Goal: Book appointment/travel/reservation

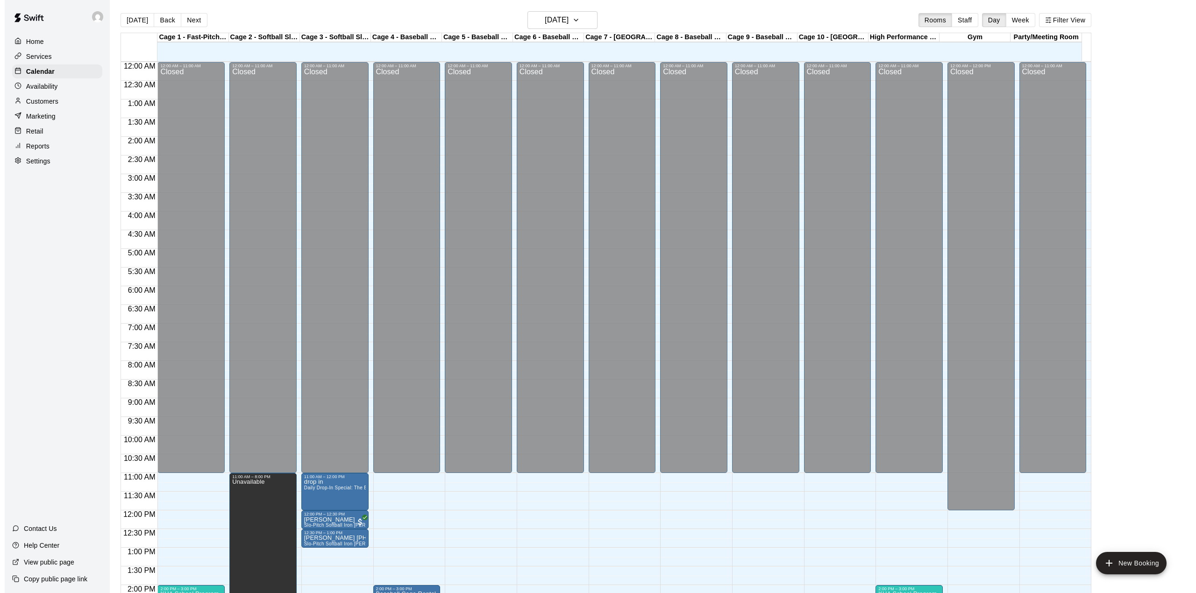
scroll to position [327, 0]
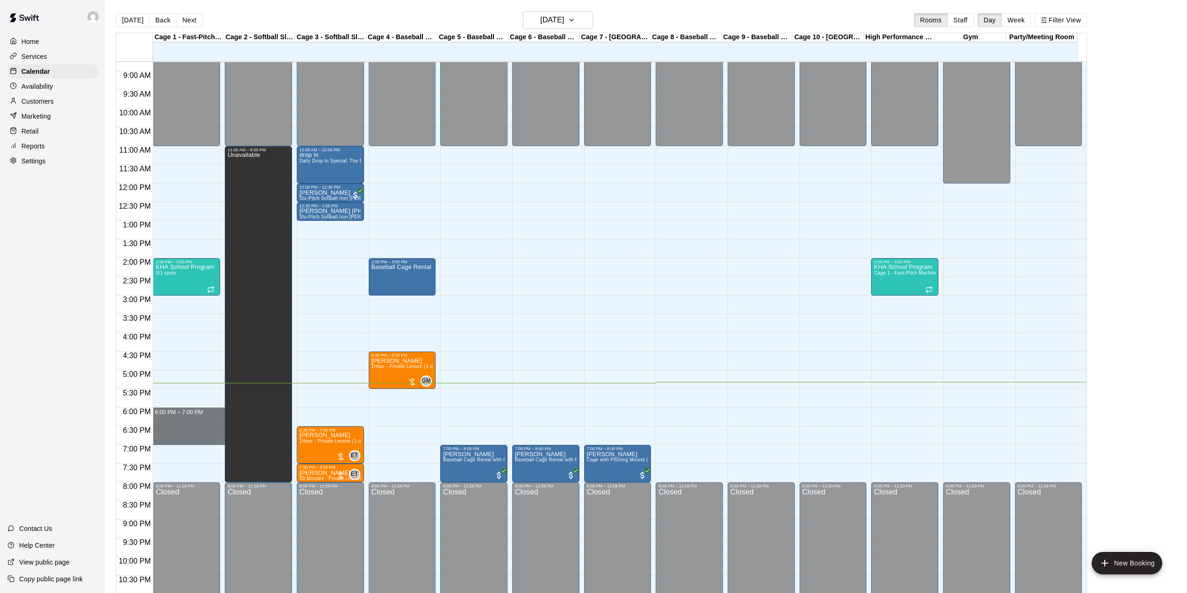
drag, startPoint x: 172, startPoint y: 411, endPoint x: 175, endPoint y: 439, distance: 28.1
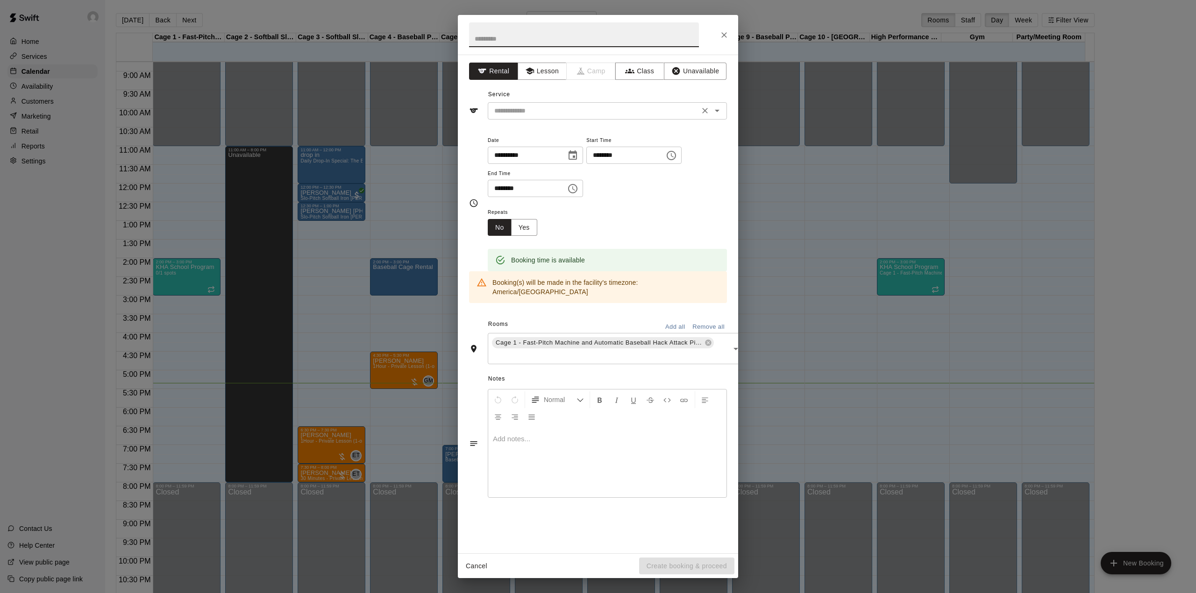
click at [723, 113] on button "Open" at bounding box center [717, 110] width 13 height 13
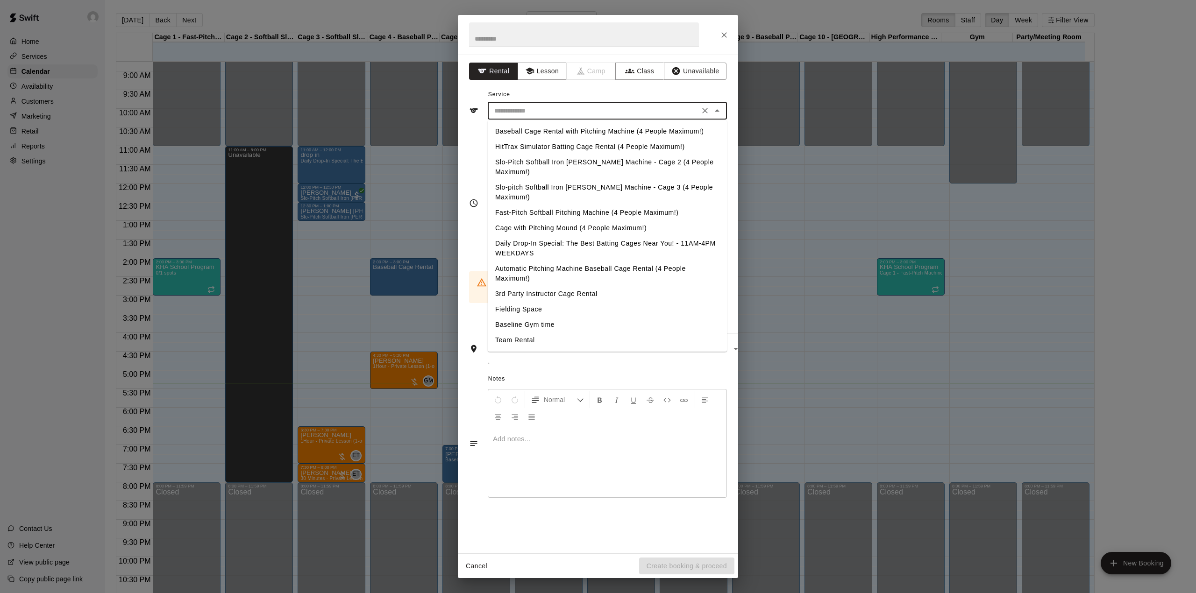
click at [597, 128] on li "Baseball Cage Rental with Pitching Machine (4 People Maximum!)" at bounding box center [607, 131] width 239 height 15
type input "**********"
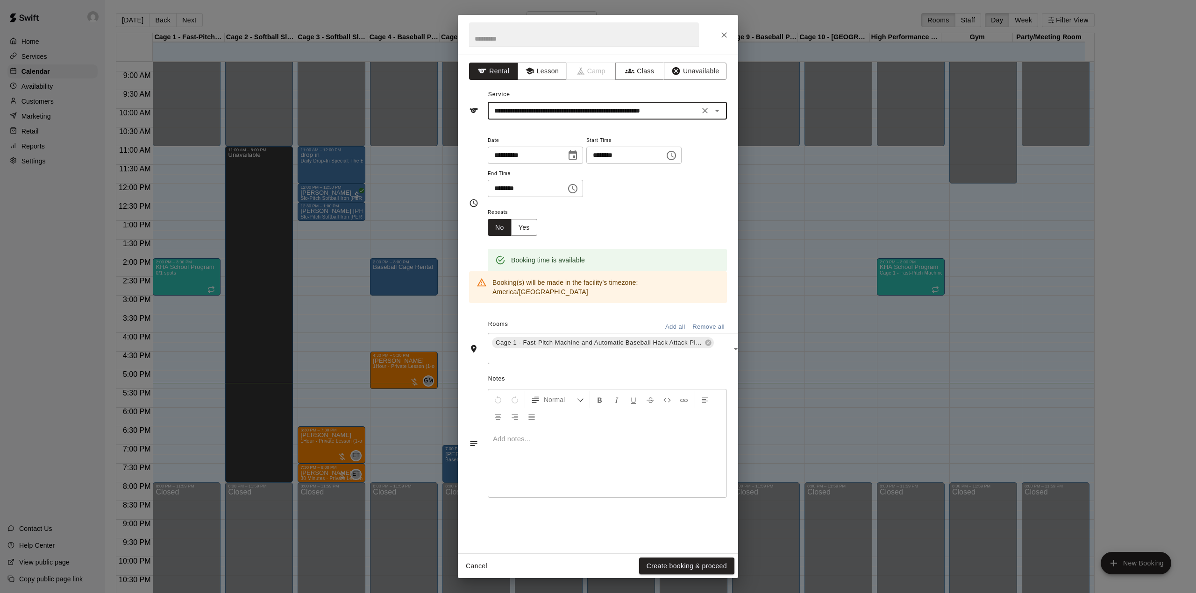
click at [577, 188] on icon "Choose time, selected time is 7:00 PM" at bounding box center [572, 188] width 9 height 9
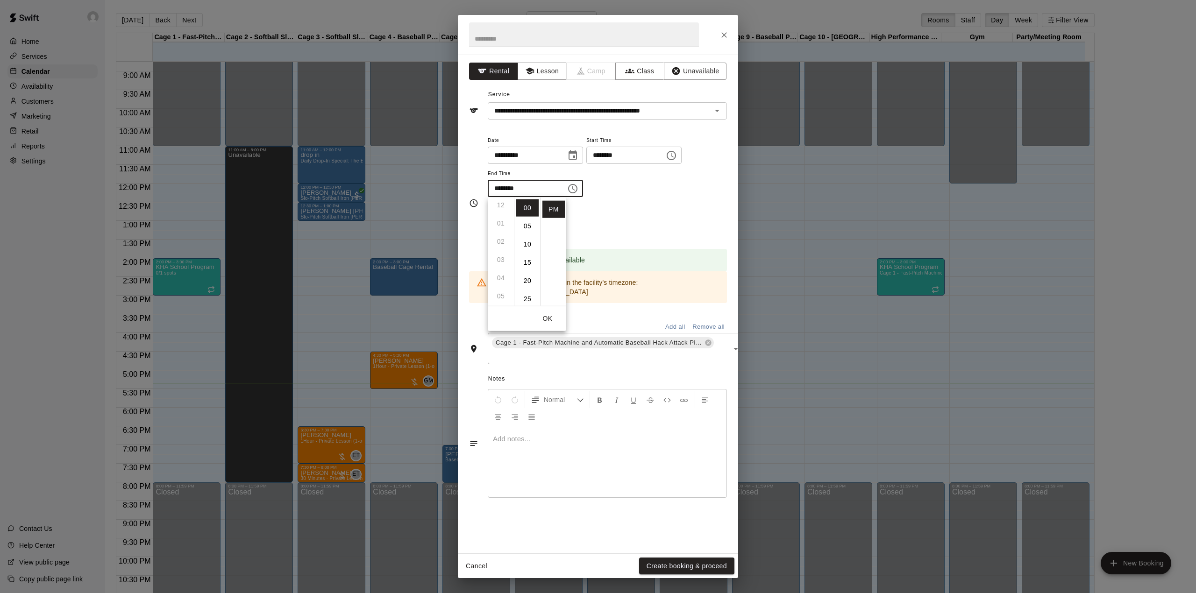
scroll to position [65, 0]
click at [500, 252] on li "06" at bounding box center [501, 251] width 22 height 17
click at [523, 253] on li "30" at bounding box center [527, 255] width 22 height 17
type input "********"
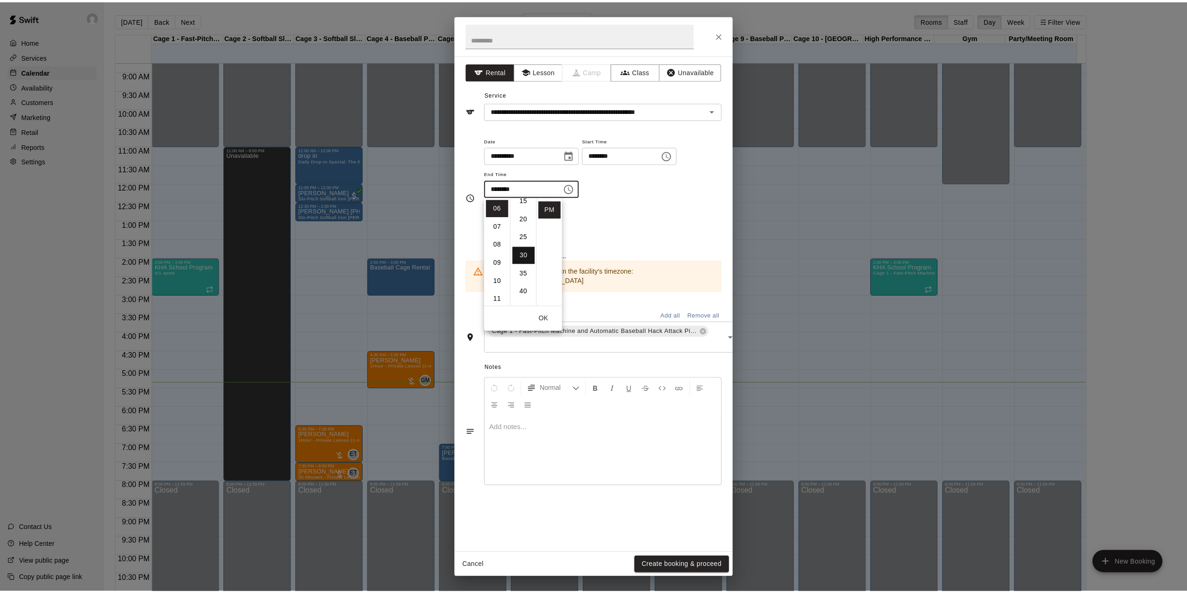
scroll to position [109, 0]
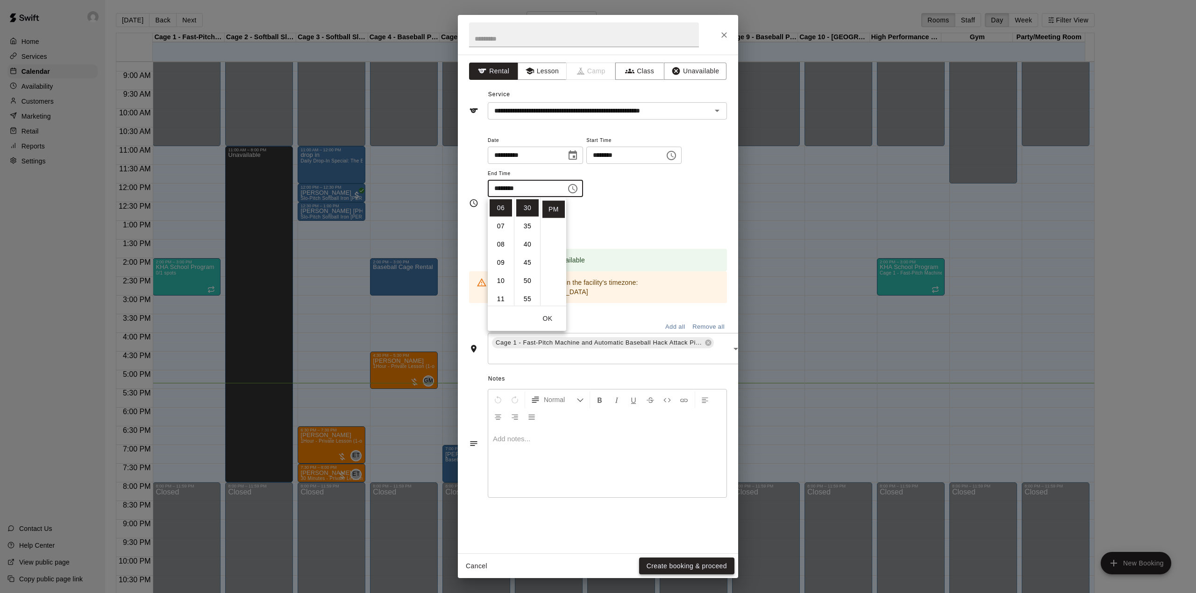
click at [654, 561] on button "Create booking & proceed" at bounding box center [686, 566] width 95 height 17
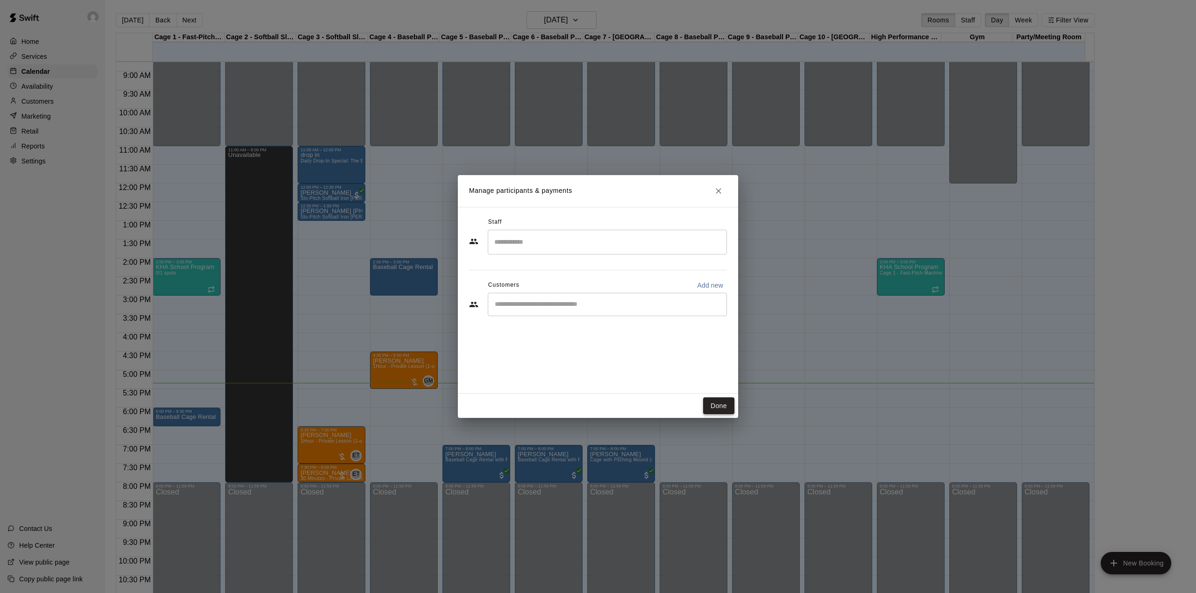
click at [715, 401] on button "Done" at bounding box center [718, 406] width 31 height 17
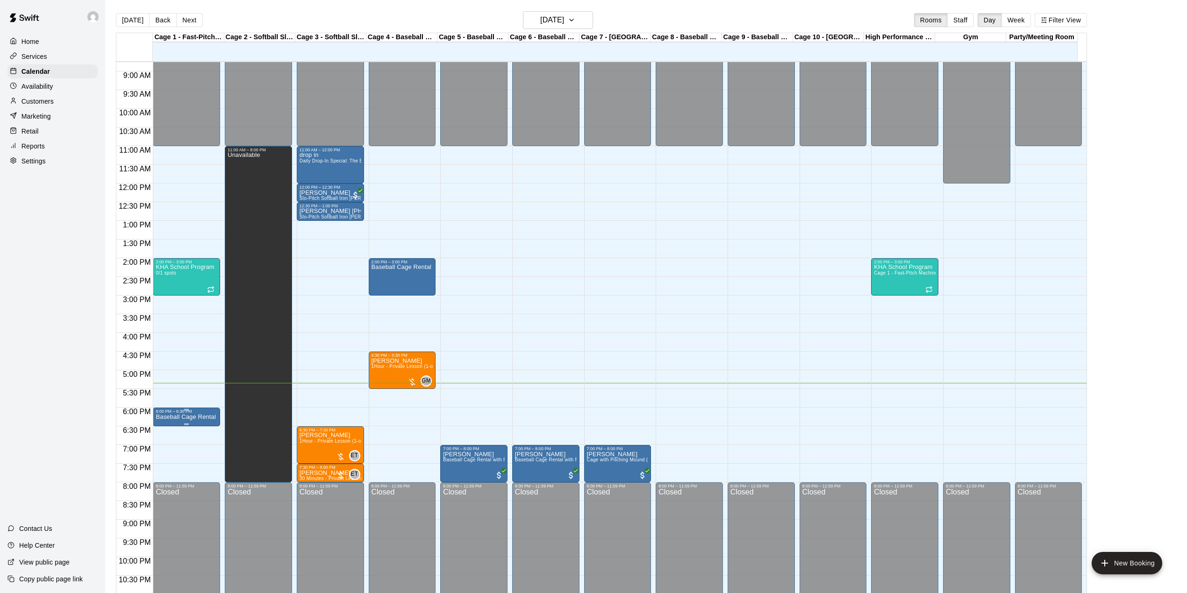
click at [203, 411] on div at bounding box center [187, 409] width 62 height 1
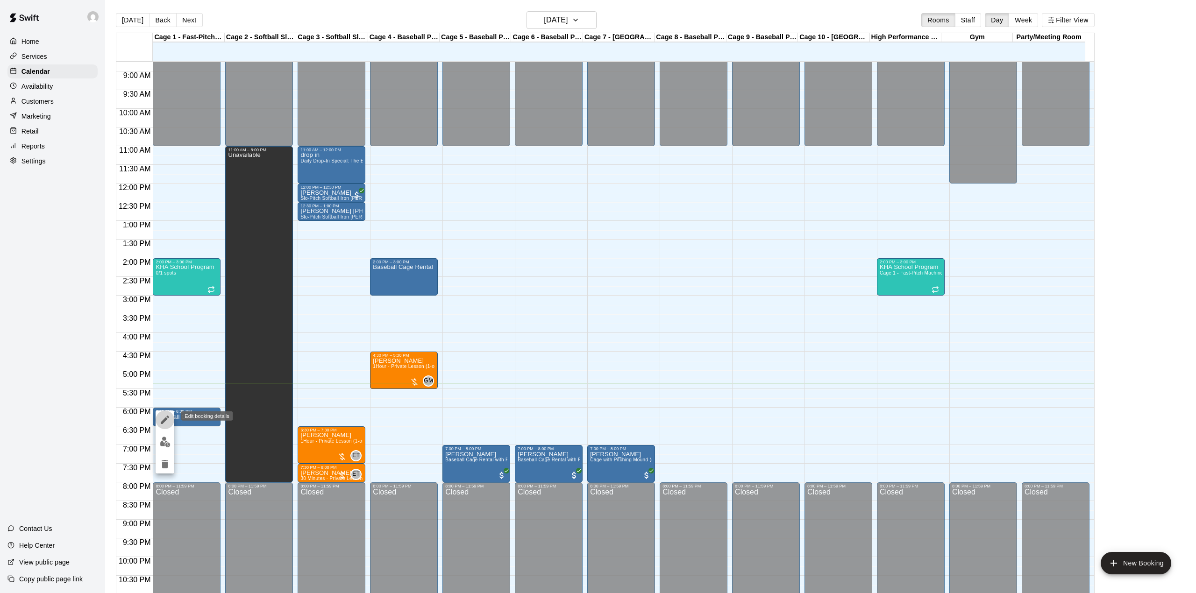
click at [161, 417] on icon "edit" at bounding box center [164, 419] width 11 height 11
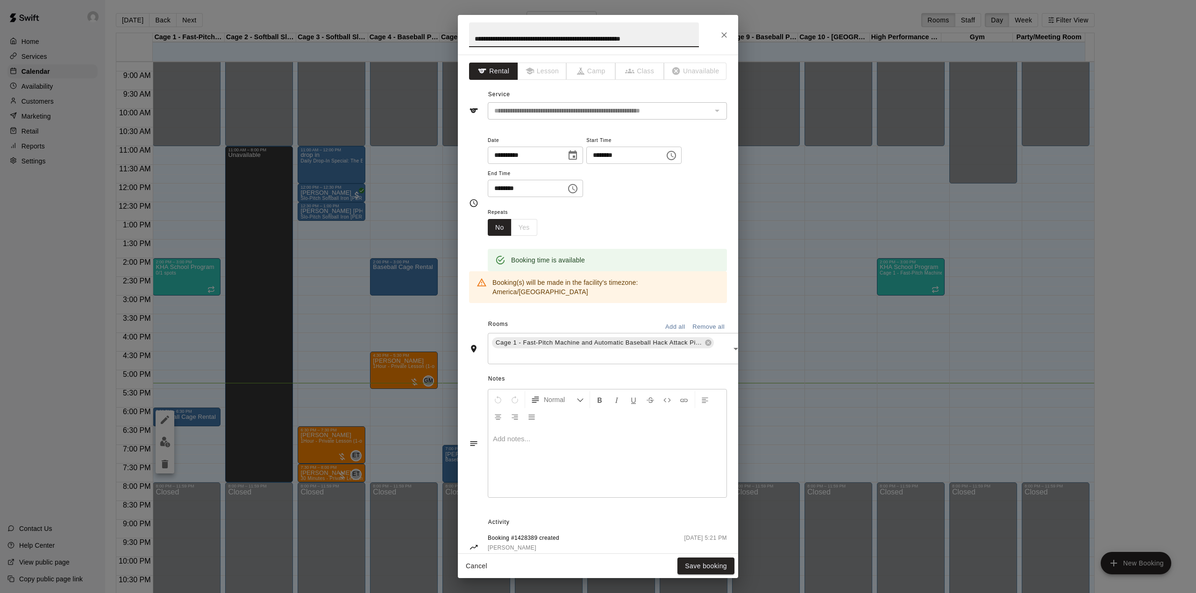
click at [679, 38] on input "**********" at bounding box center [584, 34] width 230 height 25
type input "******"
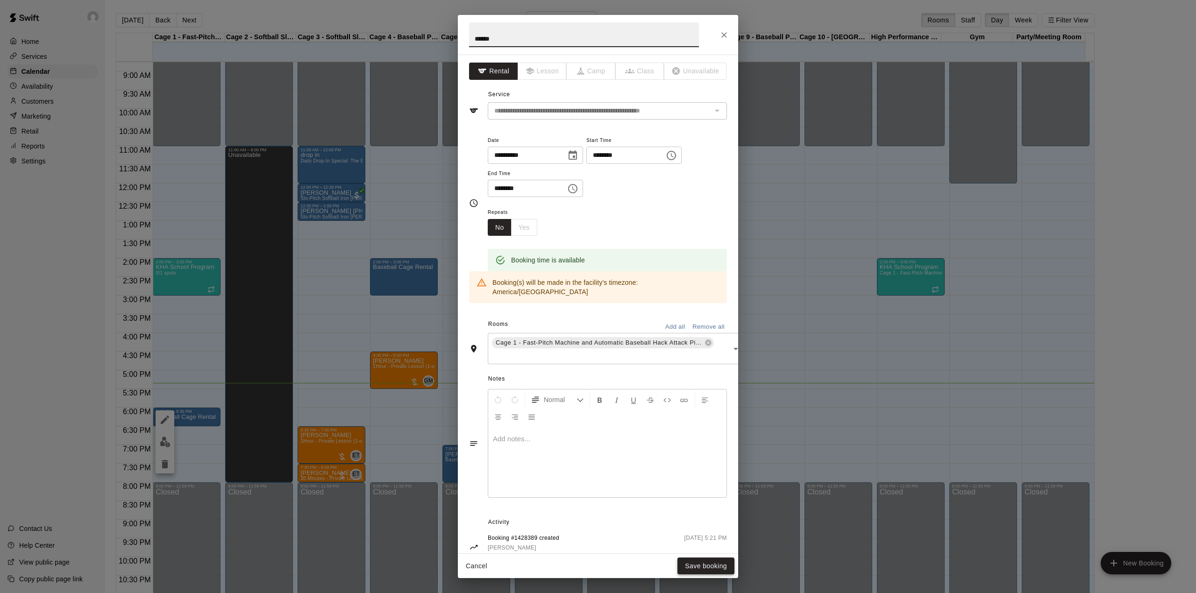
click at [714, 563] on button "Save booking" at bounding box center [705, 566] width 57 height 17
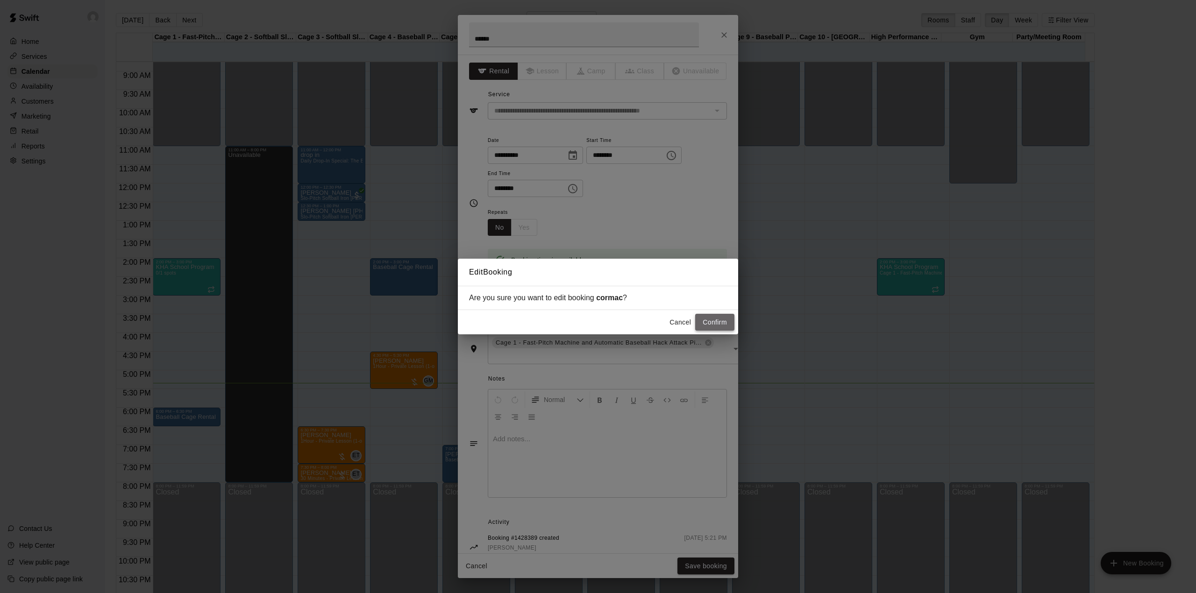
click at [707, 315] on button "Confirm" at bounding box center [714, 322] width 39 height 17
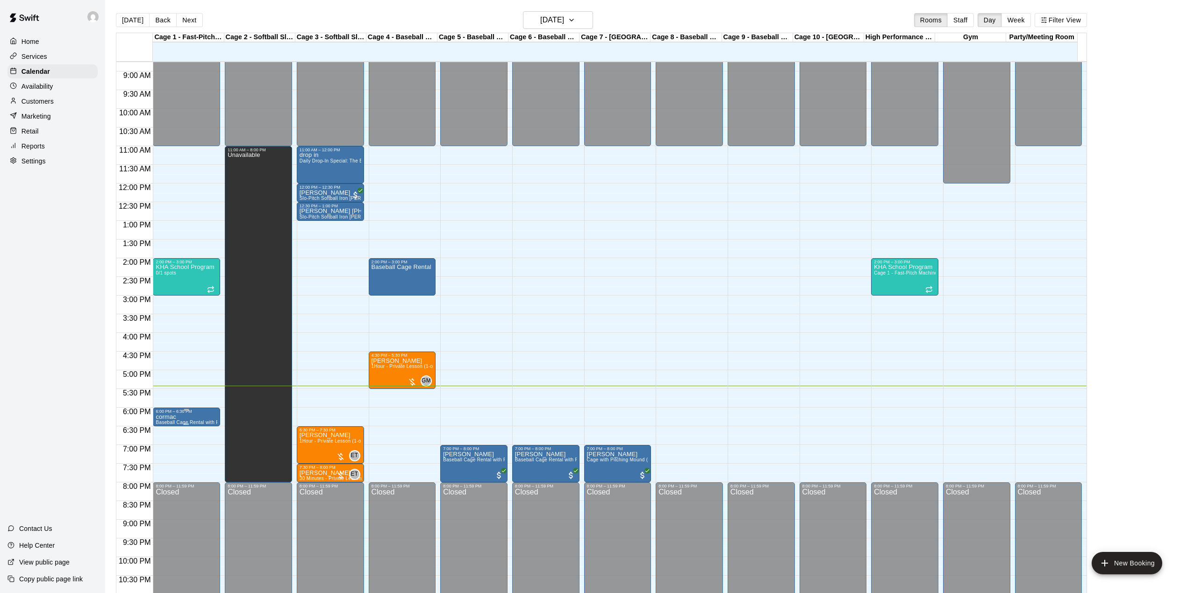
click at [176, 414] on div "6:00 PM – 6:30 PM" at bounding box center [187, 411] width 62 height 5
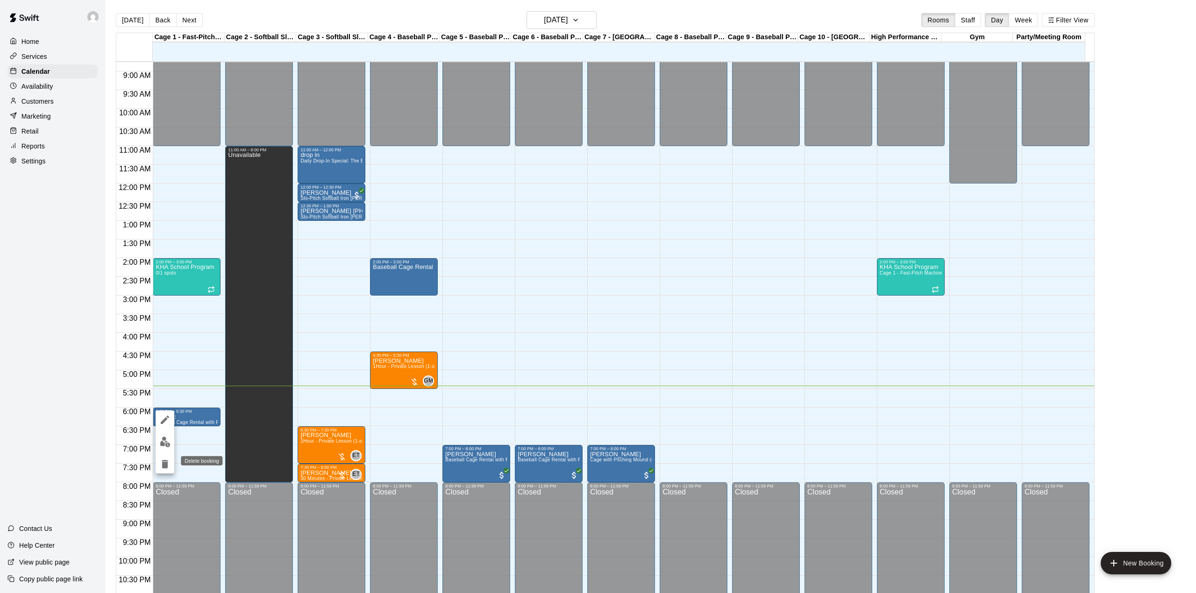
click at [168, 466] on icon "delete" at bounding box center [164, 464] width 11 height 11
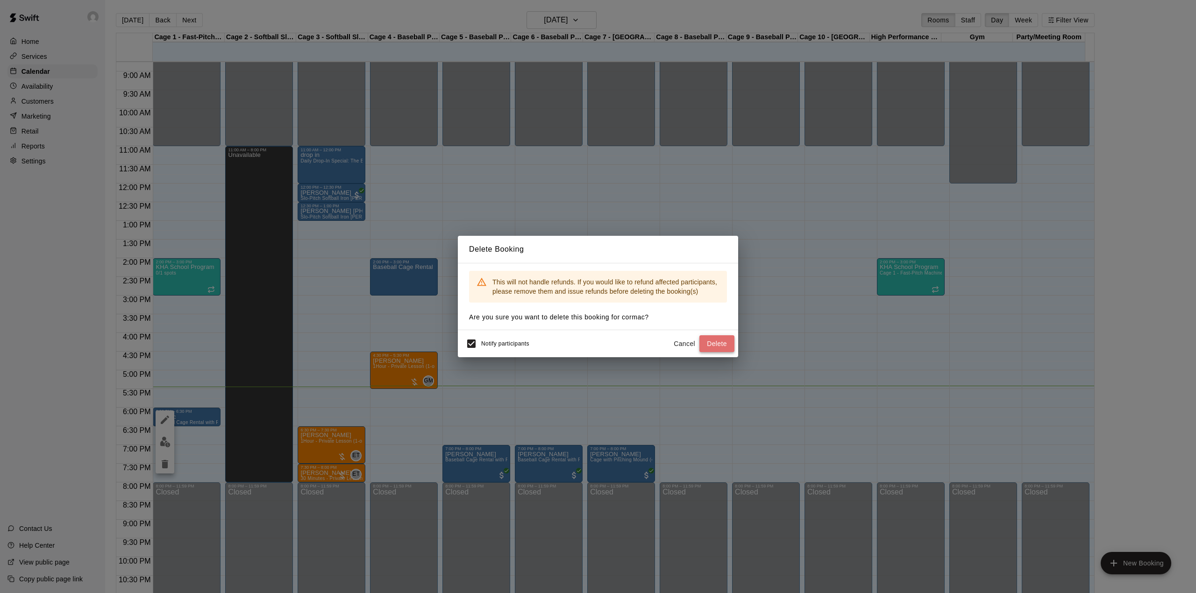
click at [715, 342] on button "Delete" at bounding box center [716, 343] width 35 height 17
